Goal: Task Accomplishment & Management: Use online tool/utility

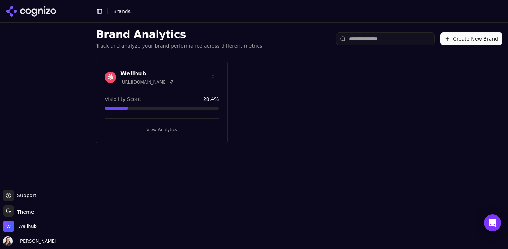
click at [157, 132] on button "View Analytics" at bounding box center [162, 129] width 114 height 11
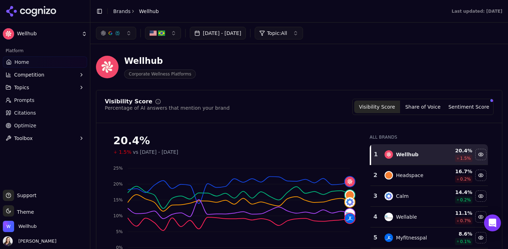
click at [34, 126] on span "Optimize" at bounding box center [25, 125] width 22 height 7
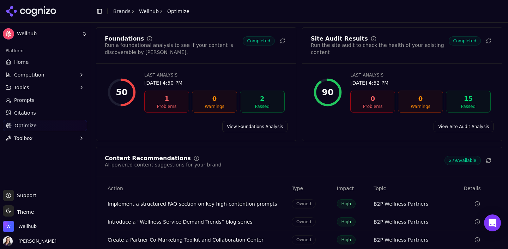
scroll to position [94, 0]
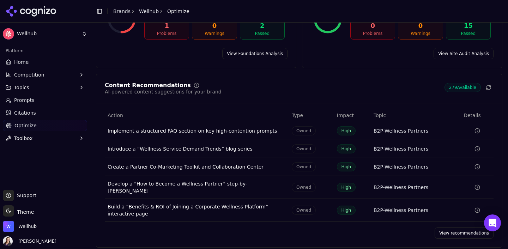
click at [453, 230] on link "View recommendations" at bounding box center [464, 233] width 59 height 11
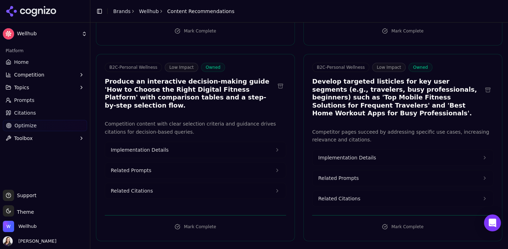
scroll to position [19732, 0]
